Goal: Find contact information: Find contact information

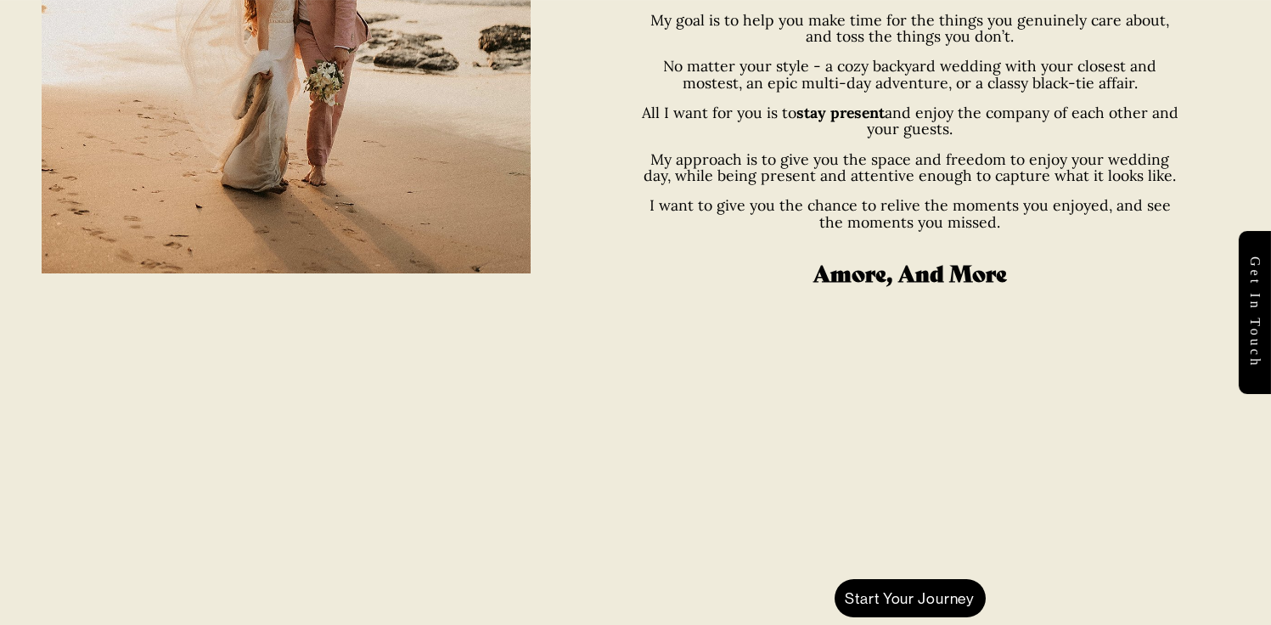
scroll to position [81, 0]
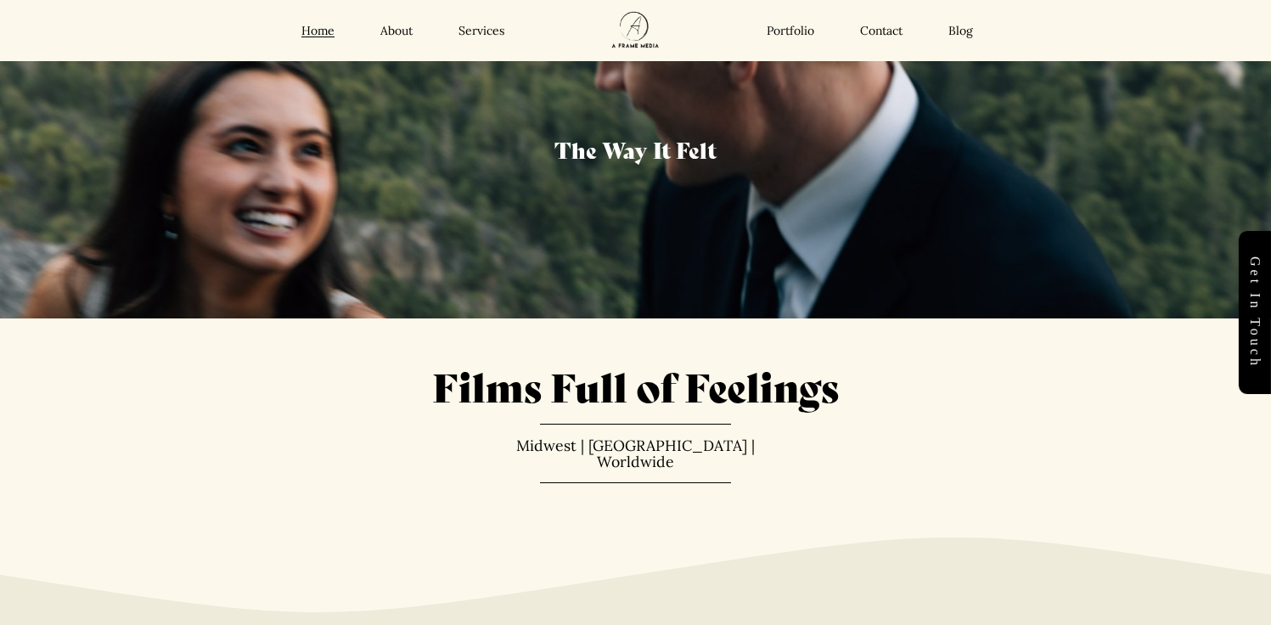
click at [889, 31] on link "Contact" at bounding box center [881, 31] width 42 height 15
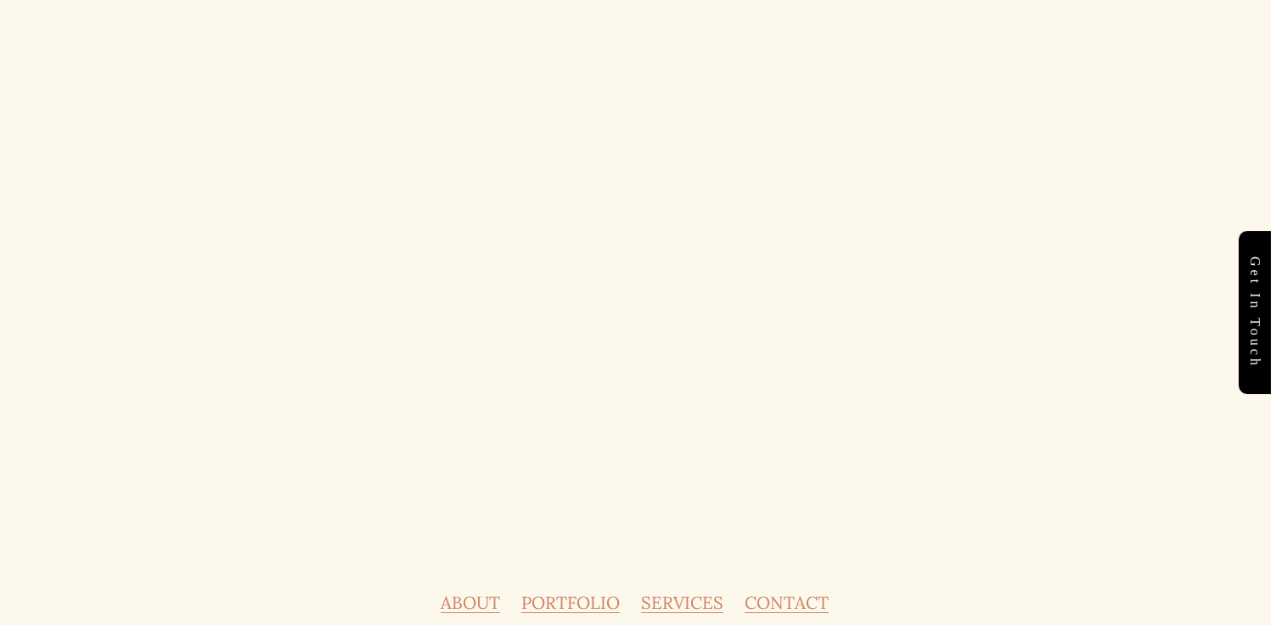
scroll to position [1501, 0]
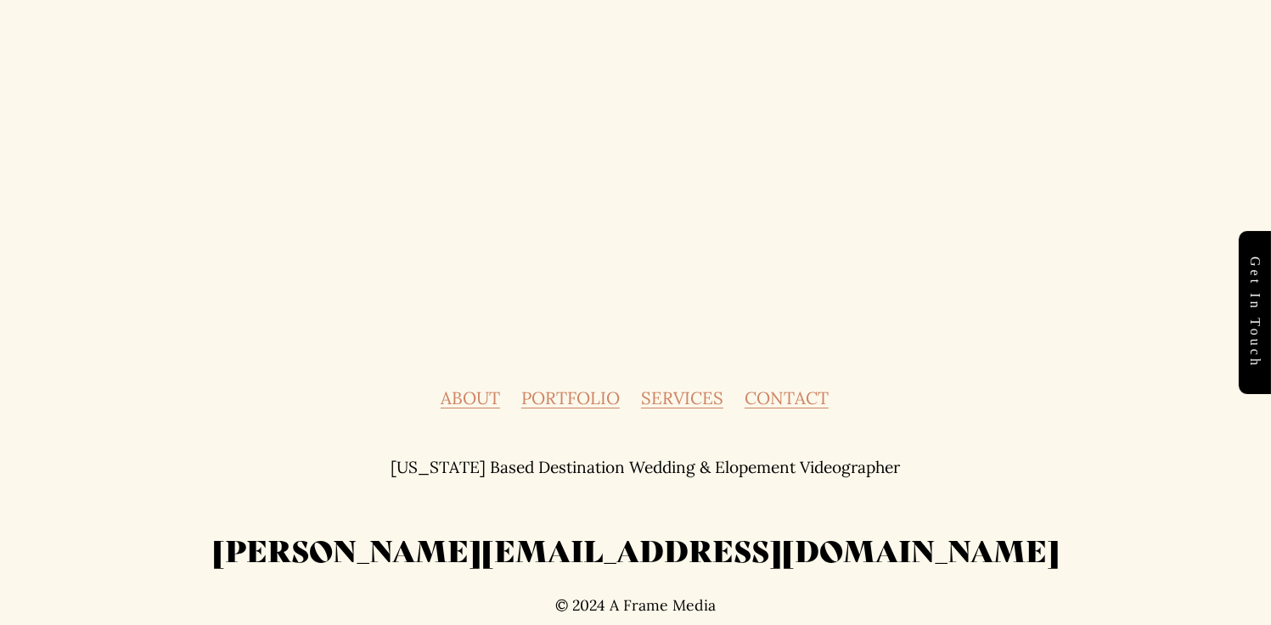
click at [802, 405] on link "CONTACT" at bounding box center [786, 398] width 84 height 17
click at [1239, 297] on link "Get in touch" at bounding box center [1254, 312] width 32 height 163
